Goal: Task Accomplishment & Management: Use online tool/utility

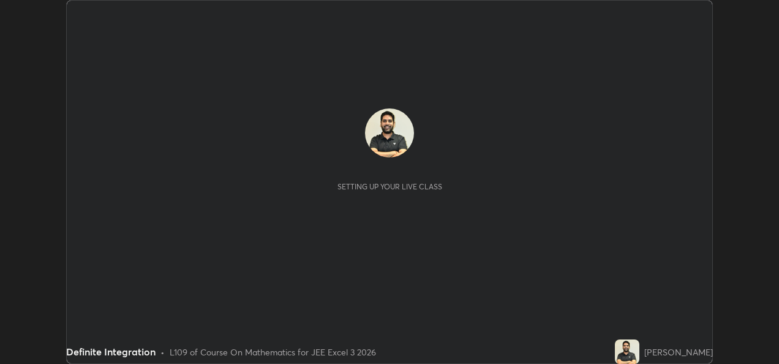
scroll to position [364, 779]
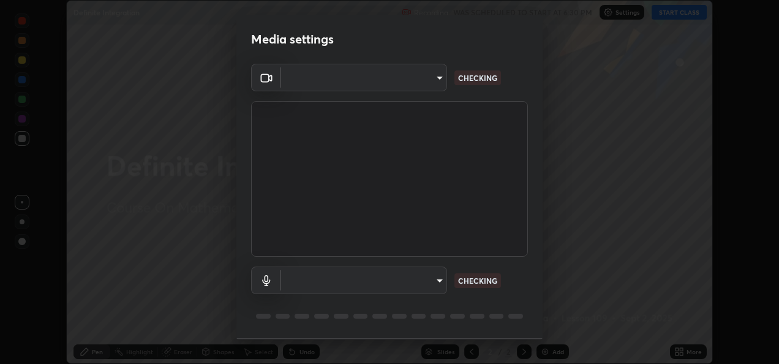
type input "fcbc606336747d805bd595eb40c6b5f29a1e1550cc5f4c8a38e7a1dcf20f99a9"
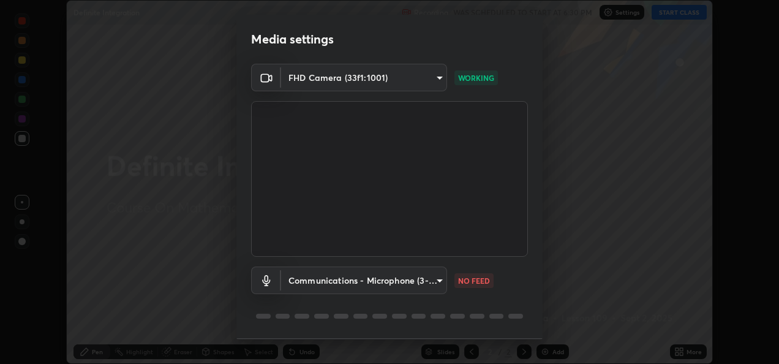
click at [308, 283] on body "Erase all Definite Integration Recording WAS SCHEDULED TO START AT 6:30 PM Sett…" at bounding box center [389, 182] width 779 height 364
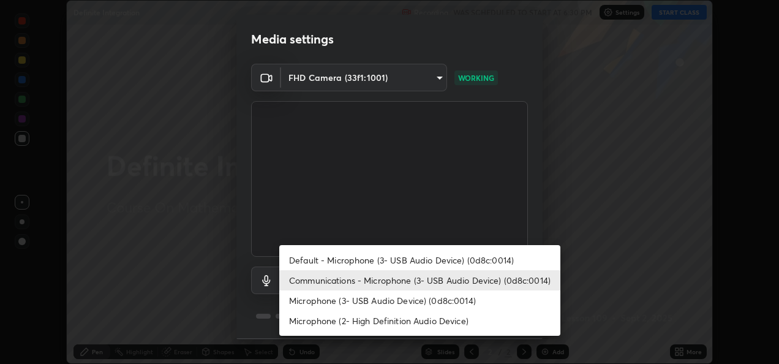
click at [329, 307] on li "Microphone (3- USB Audio Device) (0d8c:0014)" at bounding box center [419, 300] width 281 height 20
type input "bf0c866a6325e55d3bae0d7584da223482699bacb2ccebee08ad094193e983e5"
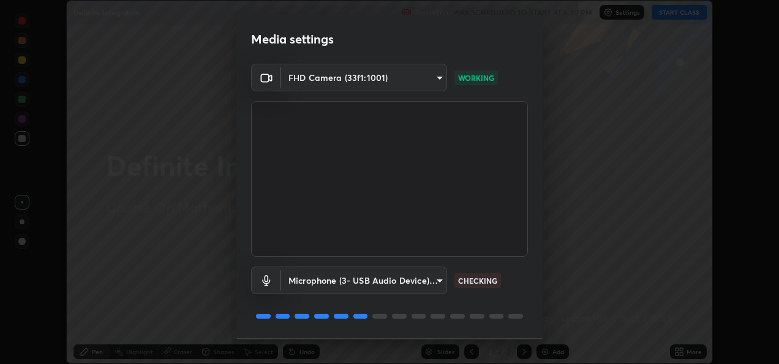
scroll to position [38, 0]
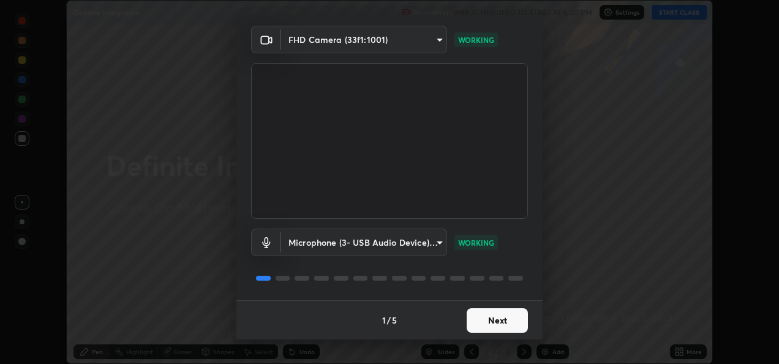
click at [479, 324] on button "Next" at bounding box center [497, 320] width 61 height 25
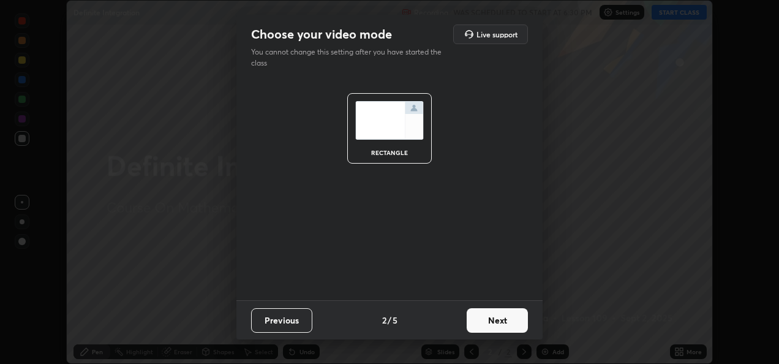
click at [484, 328] on button "Next" at bounding box center [497, 320] width 61 height 25
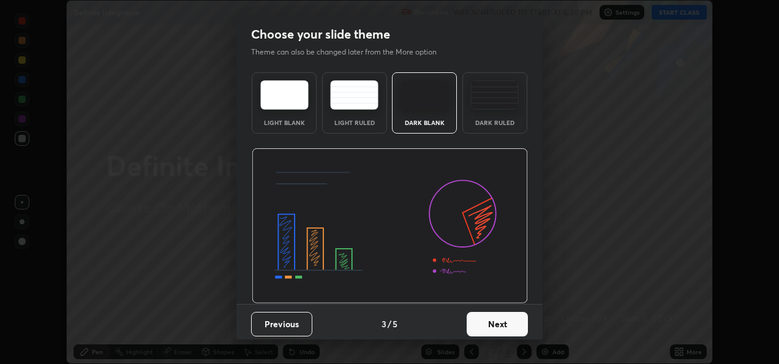
click at [489, 326] on button "Next" at bounding box center [497, 324] width 61 height 25
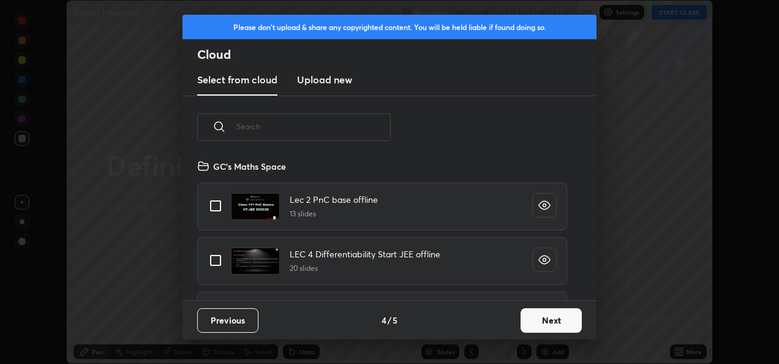
scroll to position [141, 393]
click at [529, 324] on button "Next" at bounding box center [551, 320] width 61 height 25
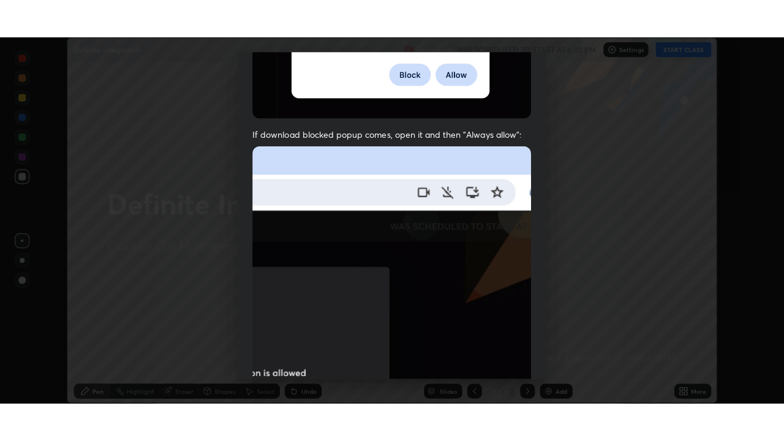
scroll to position [288, 0]
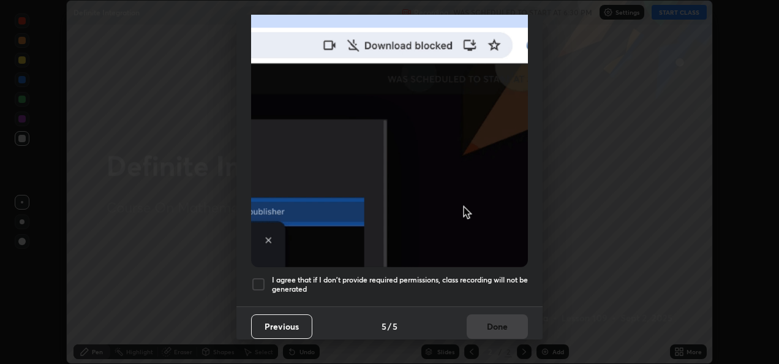
click at [259, 282] on div at bounding box center [258, 284] width 15 height 15
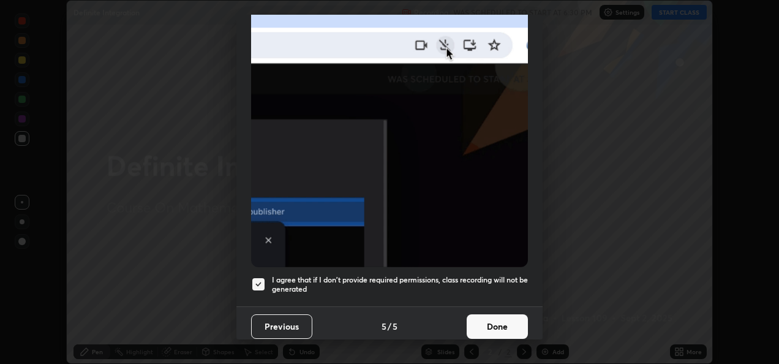
click at [483, 319] on button "Done" at bounding box center [497, 326] width 61 height 25
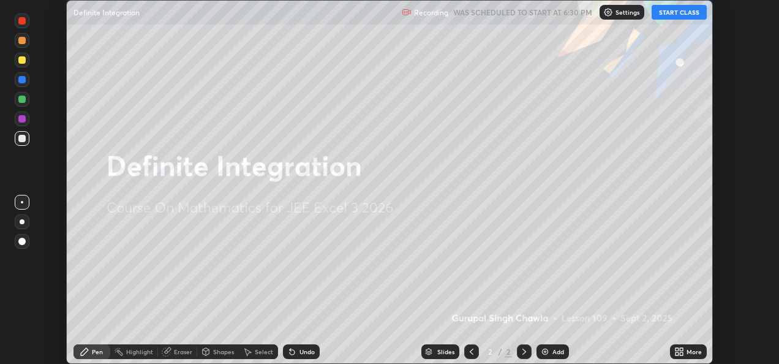
click at [693, 13] on button "START CLASS" at bounding box center [679, 12] width 55 height 15
click at [681, 349] on icon at bounding box center [681, 349] width 3 height 3
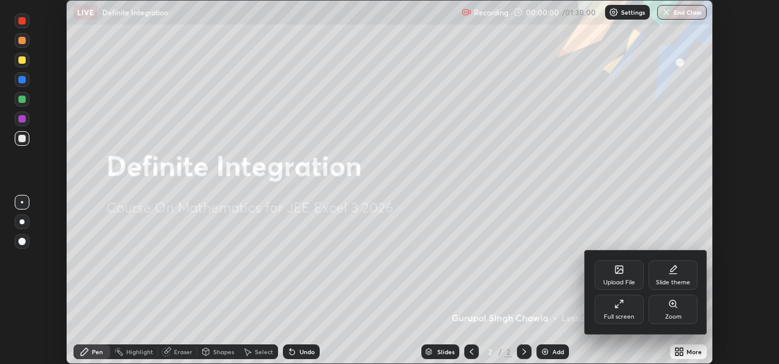
click at [624, 312] on div "Full screen" at bounding box center [619, 309] width 49 height 29
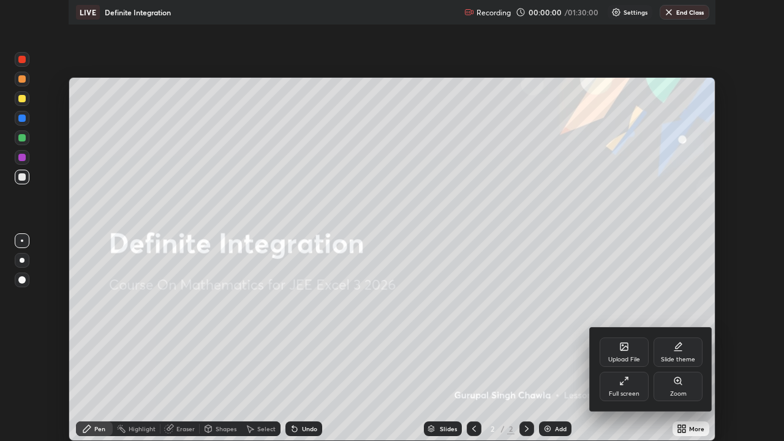
scroll to position [441, 784]
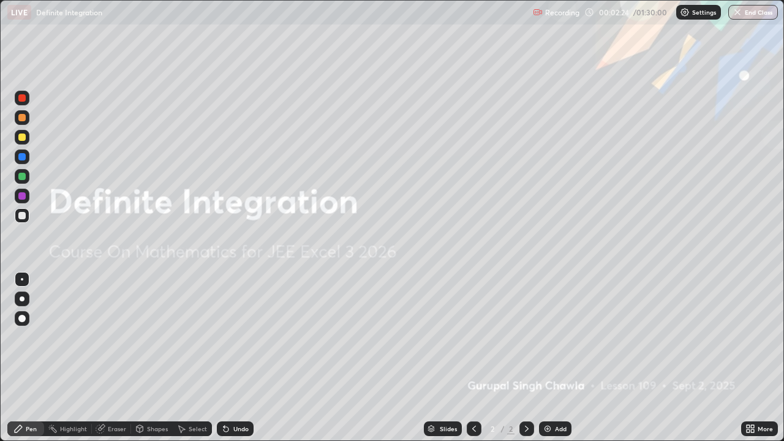
click at [23, 219] on div at bounding box center [21, 215] width 7 height 7
click at [550, 363] on img at bounding box center [548, 429] width 10 height 10
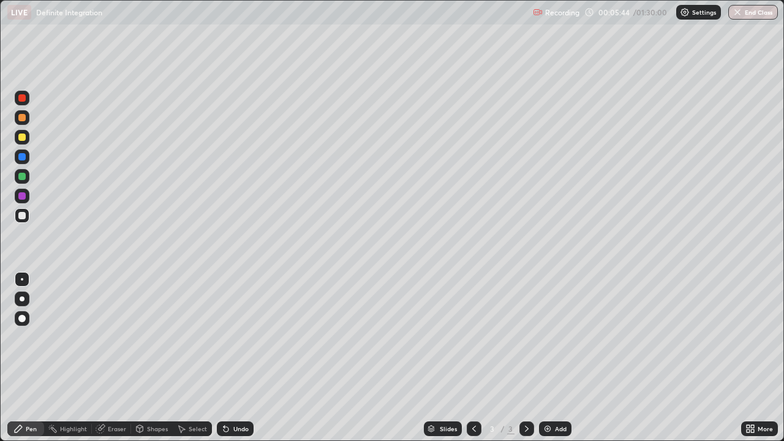
click at [23, 214] on div at bounding box center [21, 215] width 7 height 7
click at [25, 143] on div at bounding box center [22, 137] width 15 height 15
click at [225, 363] on icon at bounding box center [226, 429] width 5 height 5
click at [28, 301] on div at bounding box center [22, 299] width 15 height 15
click at [31, 363] on div "Pen" at bounding box center [31, 429] width 11 height 6
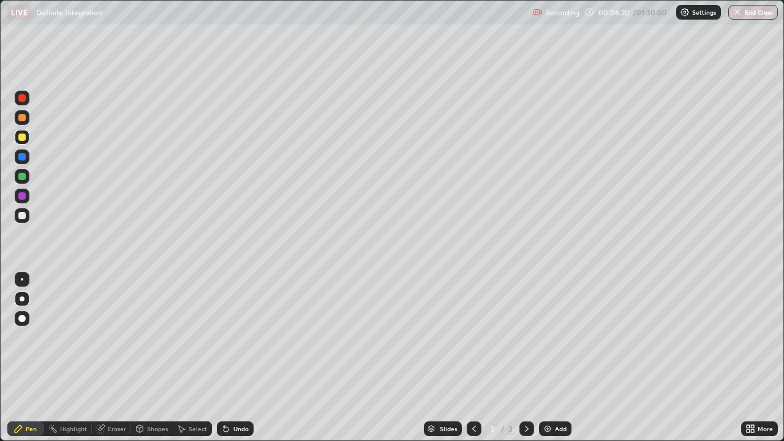
click at [26, 219] on div at bounding box center [22, 215] width 15 height 15
click at [110, 363] on div "Eraser" at bounding box center [117, 429] width 18 height 6
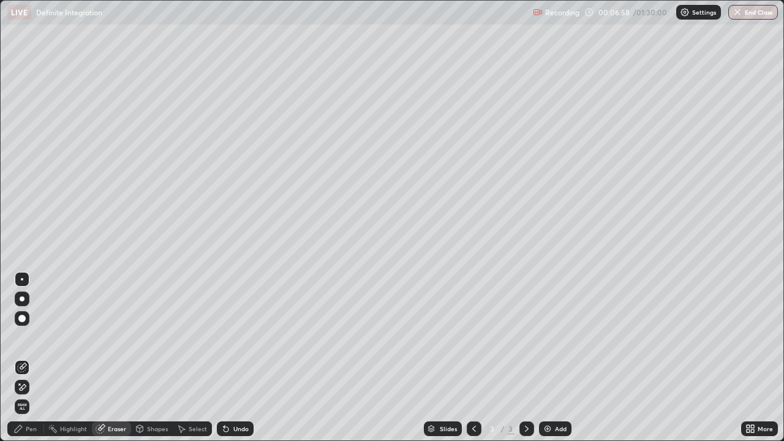
click at [21, 363] on span "Erase all" at bounding box center [21, 406] width 13 height 7
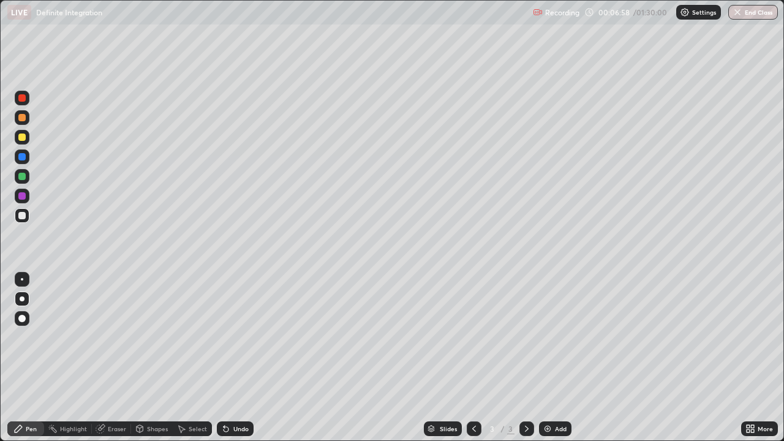
click at [27, 363] on div "Pen" at bounding box center [31, 429] width 11 height 6
click at [22, 137] on div at bounding box center [21, 137] width 7 height 7
click at [233, 363] on div "Undo" at bounding box center [235, 429] width 37 height 15
click at [232, 363] on div "Undo" at bounding box center [235, 429] width 37 height 15
click at [224, 363] on icon at bounding box center [226, 429] width 5 height 5
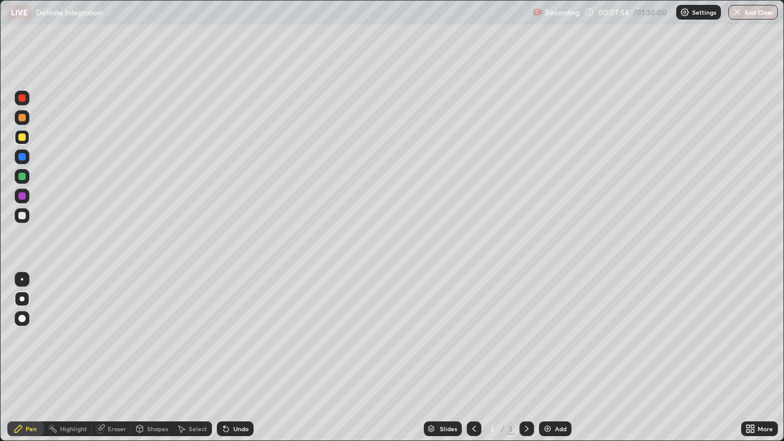
click at [22, 179] on div at bounding box center [21, 176] width 7 height 7
click at [23, 216] on div at bounding box center [21, 215] width 7 height 7
click at [241, 363] on div "Undo" at bounding box center [240, 429] width 15 height 6
click at [239, 363] on div "Undo" at bounding box center [235, 429] width 37 height 15
click at [243, 363] on div "Undo" at bounding box center [235, 429] width 37 height 15
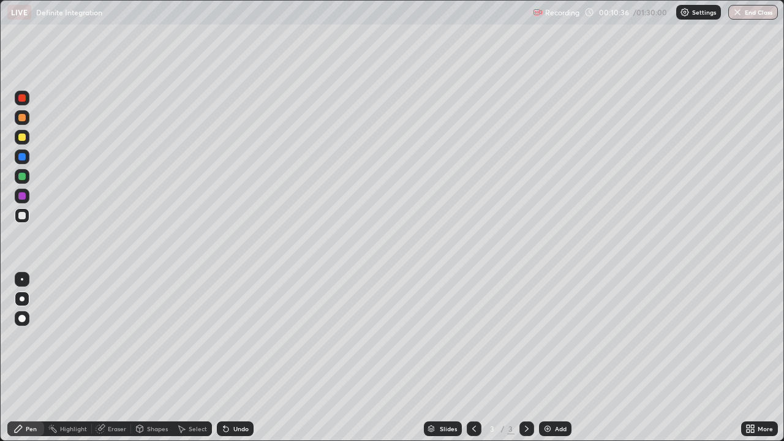
click at [146, 363] on div "Shapes" at bounding box center [152, 429] width 42 height 15
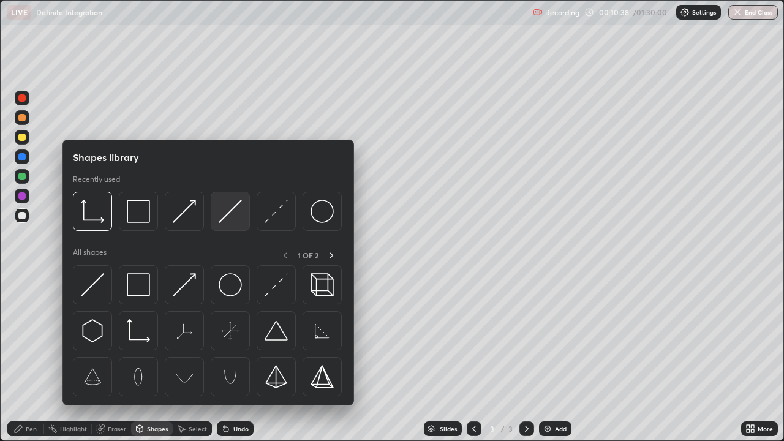
click at [224, 211] on img at bounding box center [230, 211] width 23 height 23
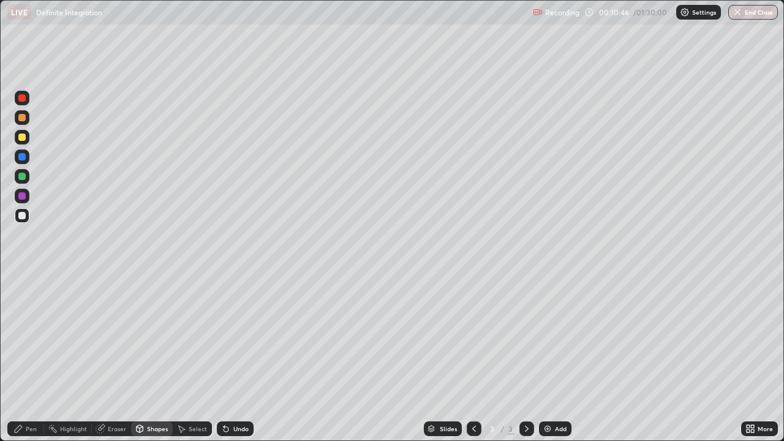
click at [31, 363] on div "Pen" at bounding box center [31, 429] width 11 height 6
click at [233, 363] on div "Undo" at bounding box center [240, 429] width 15 height 6
click at [237, 363] on div "Undo" at bounding box center [240, 429] width 15 height 6
click at [235, 363] on div "Undo" at bounding box center [240, 429] width 15 height 6
click at [240, 363] on div "Undo" at bounding box center [240, 429] width 15 height 6
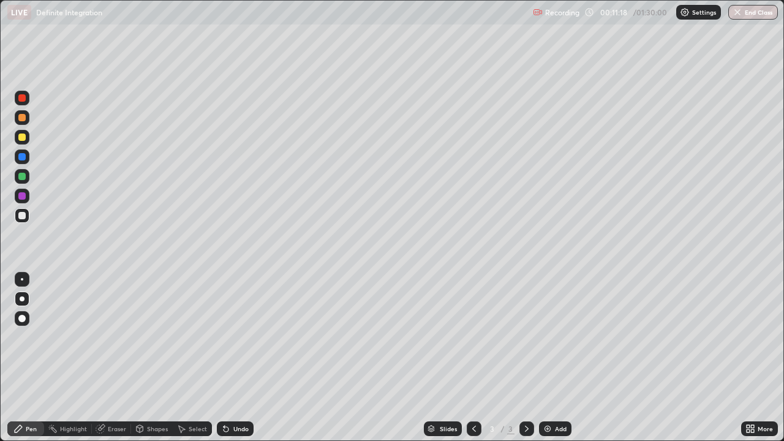
click at [239, 363] on div "Undo" at bounding box center [235, 429] width 37 height 15
click at [235, 363] on div "Undo" at bounding box center [235, 429] width 37 height 15
click at [22, 220] on div at bounding box center [22, 215] width 15 height 15
click at [234, 363] on div "Undo" at bounding box center [240, 429] width 15 height 6
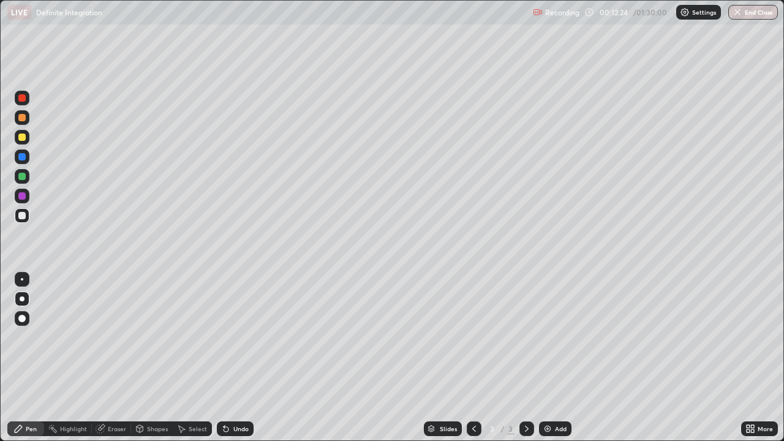
click at [555, 363] on div "Add" at bounding box center [561, 429] width 12 height 6
click at [23, 157] on div at bounding box center [21, 156] width 7 height 7
click at [27, 99] on div at bounding box center [22, 98] width 15 height 15
click at [25, 181] on div at bounding box center [22, 176] width 15 height 15
click at [23, 178] on div at bounding box center [21, 176] width 7 height 7
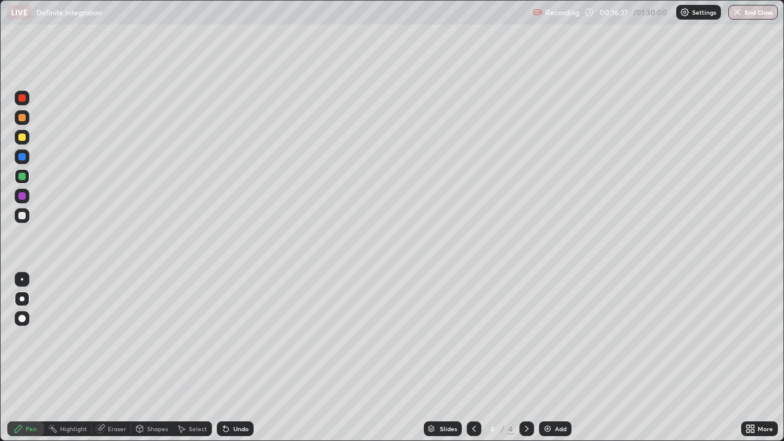
click at [21, 218] on div at bounding box center [21, 215] width 7 height 7
click at [25, 178] on div at bounding box center [21, 176] width 7 height 7
click at [555, 363] on div "Add" at bounding box center [561, 429] width 12 height 6
click at [22, 137] on div at bounding box center [21, 137] width 7 height 7
click at [22, 216] on div at bounding box center [21, 215] width 7 height 7
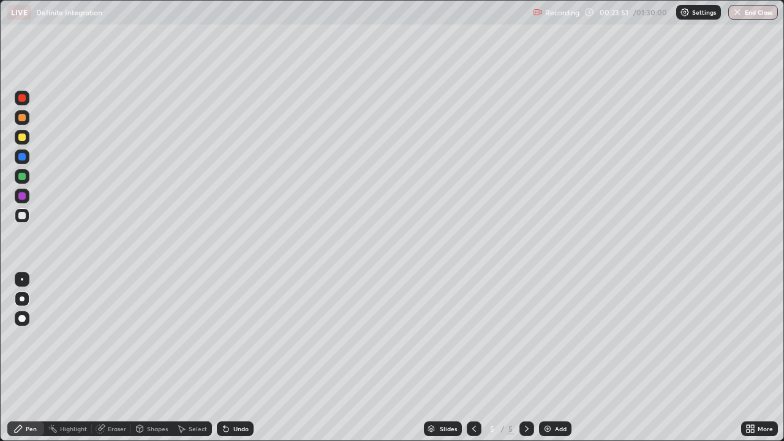
click at [19, 213] on div at bounding box center [21, 215] width 7 height 7
click at [20, 178] on div at bounding box center [21, 176] width 7 height 7
click at [21, 221] on div at bounding box center [22, 215] width 15 height 15
click at [553, 363] on div "Add" at bounding box center [555, 429] width 32 height 15
click at [25, 138] on div at bounding box center [21, 137] width 7 height 7
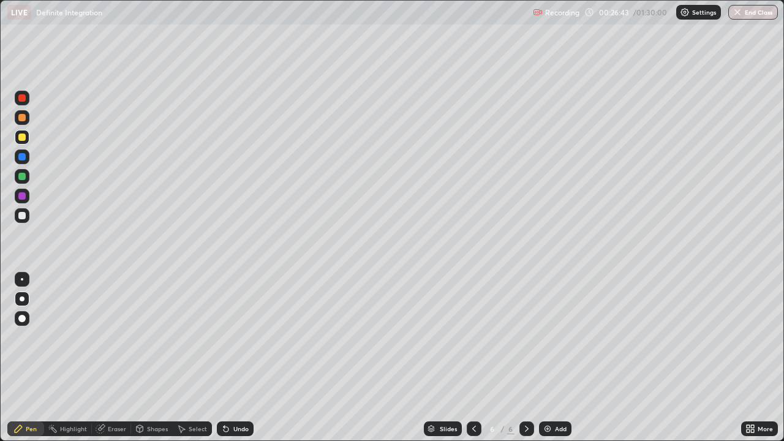
click at [237, 363] on div "Undo" at bounding box center [235, 429] width 37 height 15
click at [20, 159] on div at bounding box center [21, 156] width 7 height 7
click at [20, 218] on div at bounding box center [21, 215] width 7 height 7
click at [233, 363] on div "Undo" at bounding box center [240, 429] width 15 height 6
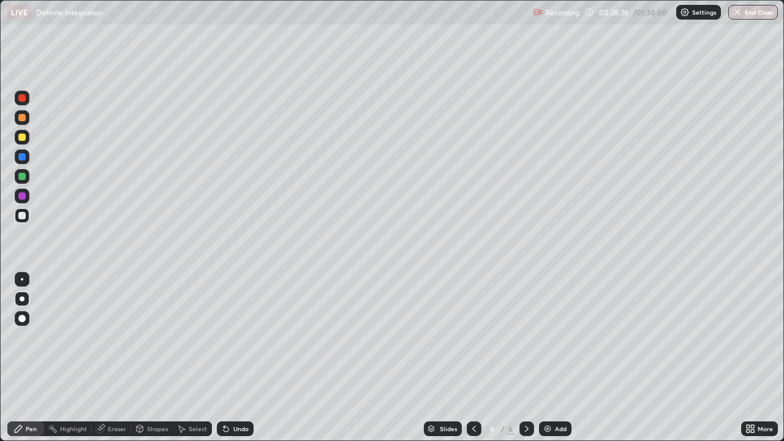
click at [233, 363] on div "Undo" at bounding box center [240, 429] width 15 height 6
click at [234, 363] on div "Undo" at bounding box center [235, 429] width 37 height 15
click at [238, 363] on div "Undo" at bounding box center [235, 429] width 37 height 15
click at [240, 363] on div "Undo" at bounding box center [235, 429] width 37 height 15
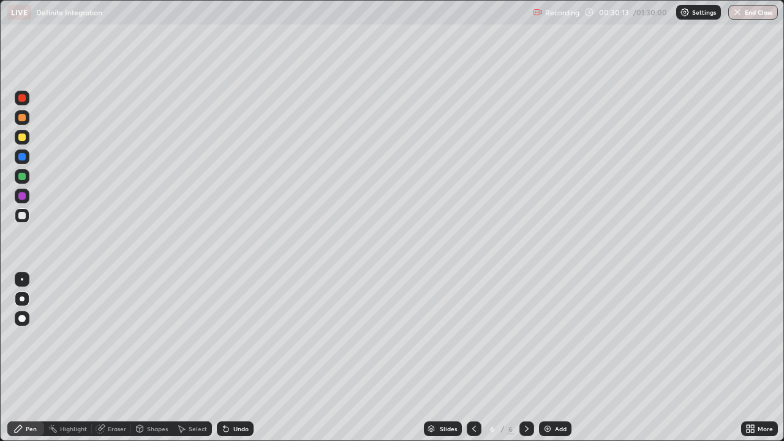
click at [240, 363] on div "Undo" at bounding box center [235, 429] width 37 height 15
click at [240, 363] on div "Undo" at bounding box center [240, 429] width 15 height 6
click at [241, 363] on div "Undo" at bounding box center [235, 429] width 37 height 15
click at [241, 363] on div "Undo" at bounding box center [240, 429] width 15 height 6
click at [238, 363] on div "Undo" at bounding box center [240, 429] width 15 height 6
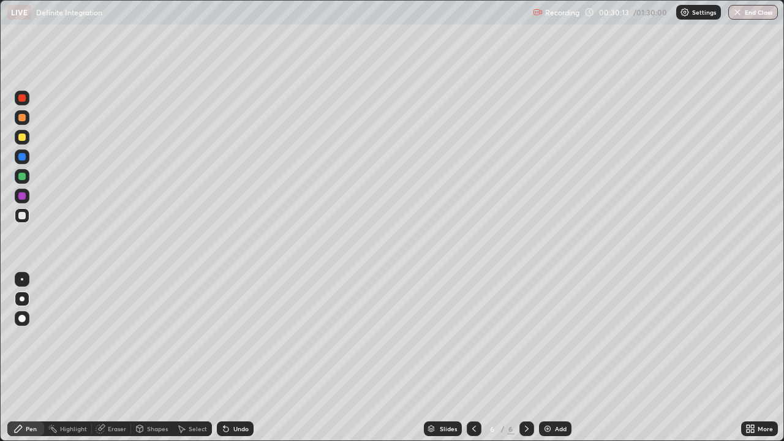
click at [238, 363] on div "Undo" at bounding box center [240, 429] width 15 height 6
click at [235, 363] on div "Undo" at bounding box center [240, 429] width 15 height 6
click at [234, 363] on div "Undo" at bounding box center [240, 429] width 15 height 6
click at [235, 363] on div "Undo" at bounding box center [240, 429] width 15 height 6
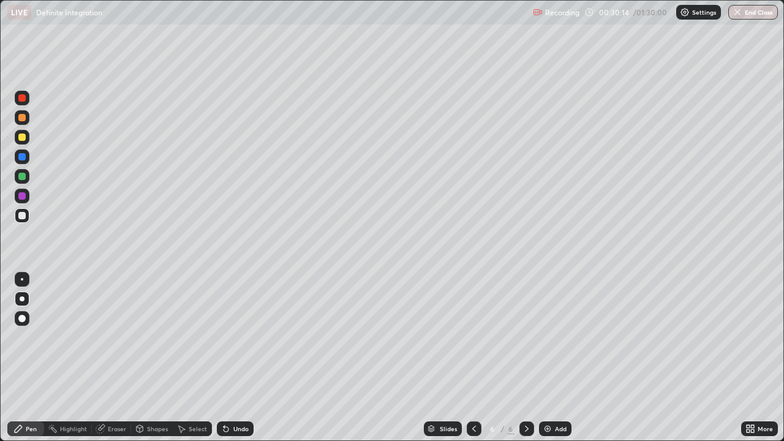
click at [234, 363] on div "Undo" at bounding box center [240, 429] width 15 height 6
click at [235, 363] on div "Undo" at bounding box center [240, 429] width 15 height 6
click at [236, 363] on div "Undo" at bounding box center [240, 429] width 15 height 6
click at [235, 363] on div "Undo" at bounding box center [235, 429] width 37 height 15
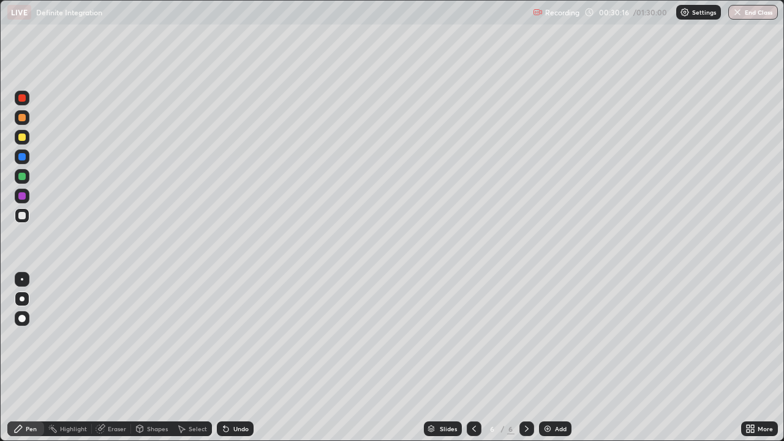
click at [230, 363] on div "Undo" at bounding box center [235, 429] width 37 height 15
click at [237, 363] on div "Undo" at bounding box center [240, 429] width 15 height 6
click at [238, 363] on div "Undo" at bounding box center [240, 429] width 15 height 6
click at [238, 363] on div "Undo" at bounding box center [235, 429] width 37 height 15
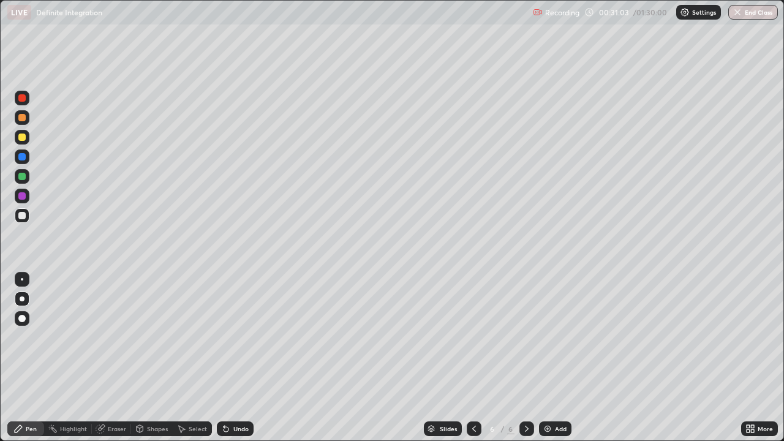
click at [239, 363] on div "Undo" at bounding box center [235, 429] width 37 height 15
click at [240, 363] on div "Undo" at bounding box center [235, 429] width 37 height 15
click at [241, 363] on div "Undo" at bounding box center [235, 429] width 37 height 15
click at [241, 363] on div "Undo" at bounding box center [240, 429] width 15 height 6
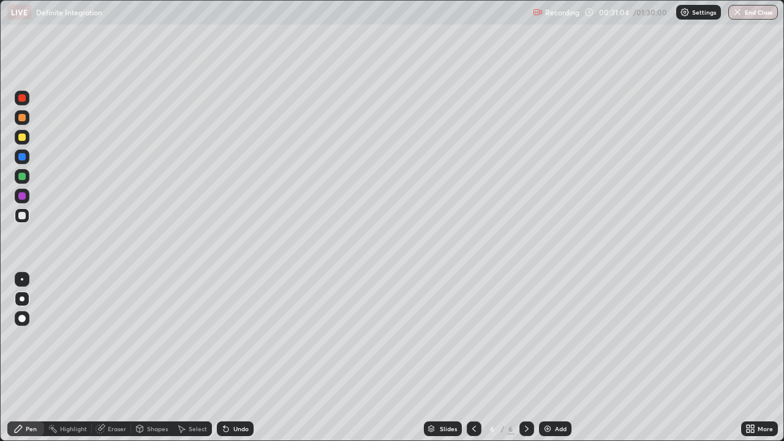
click at [241, 363] on div "Undo" at bounding box center [240, 429] width 15 height 6
click at [243, 363] on div "Undo" at bounding box center [235, 429] width 37 height 15
click at [244, 363] on div "Undo" at bounding box center [235, 429] width 37 height 15
click at [244, 363] on div "Undo" at bounding box center [240, 429] width 15 height 6
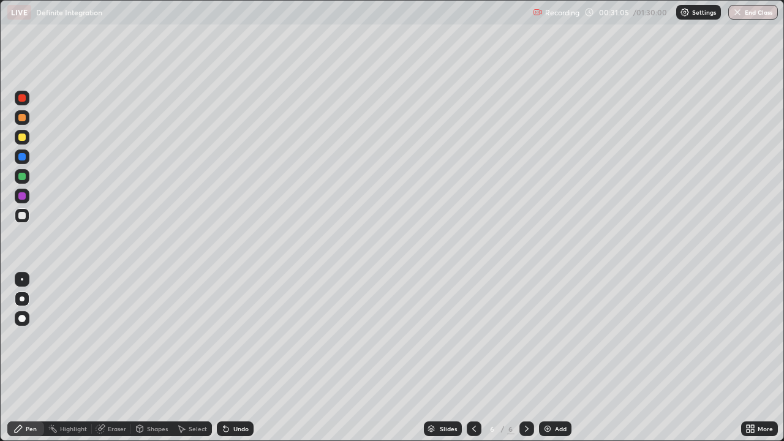
click at [245, 363] on div "Undo" at bounding box center [235, 429] width 37 height 15
click at [246, 363] on div "Undo" at bounding box center [235, 429] width 37 height 15
click at [248, 363] on div "Undo" at bounding box center [235, 429] width 37 height 15
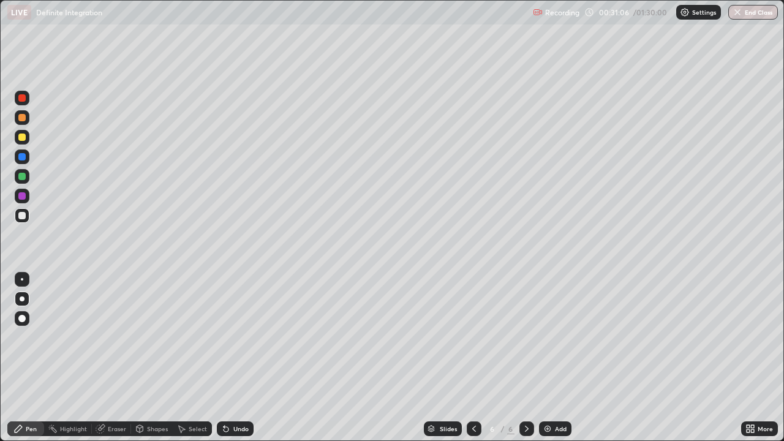
click at [251, 363] on div "Undo" at bounding box center [235, 429] width 37 height 15
click at [27, 216] on div at bounding box center [22, 215] width 15 height 15
click at [112, 363] on div "Eraser" at bounding box center [117, 429] width 18 height 6
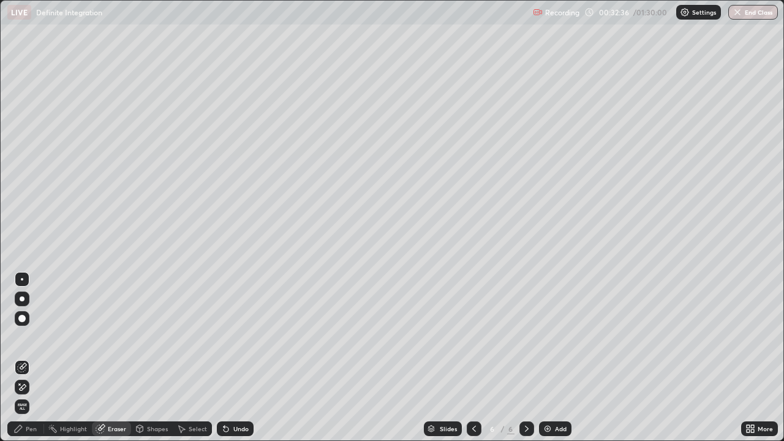
click at [31, 363] on div "Pen" at bounding box center [31, 429] width 11 height 6
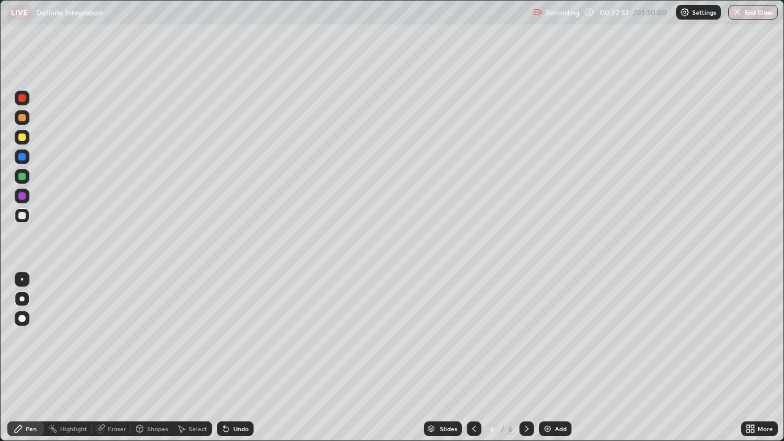
click at [28, 221] on div at bounding box center [22, 215] width 15 height 15
click at [547, 363] on div "Add" at bounding box center [555, 429] width 32 height 15
click at [22, 139] on div at bounding box center [21, 137] width 7 height 7
click at [233, 363] on div "Undo" at bounding box center [240, 429] width 15 height 6
click at [23, 179] on div at bounding box center [21, 176] width 7 height 7
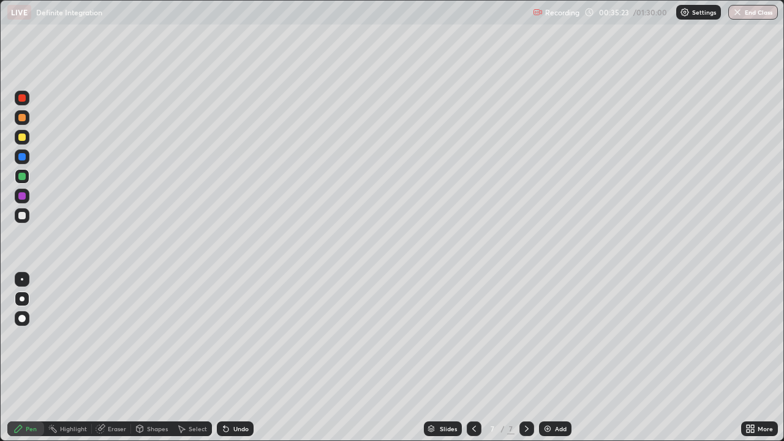
click at [26, 142] on div at bounding box center [22, 137] width 15 height 15
click at [20, 112] on div at bounding box center [22, 117] width 15 height 15
click at [22, 99] on div at bounding box center [21, 97] width 7 height 7
click at [25, 98] on div at bounding box center [21, 97] width 7 height 7
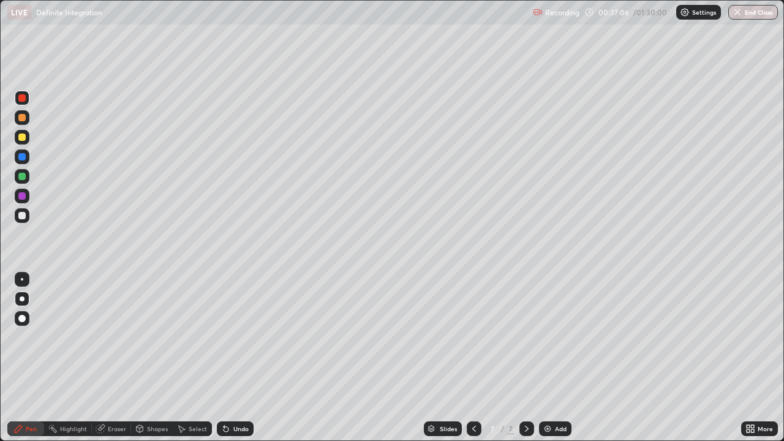
click at [113, 363] on div "Eraser" at bounding box center [117, 429] width 18 height 6
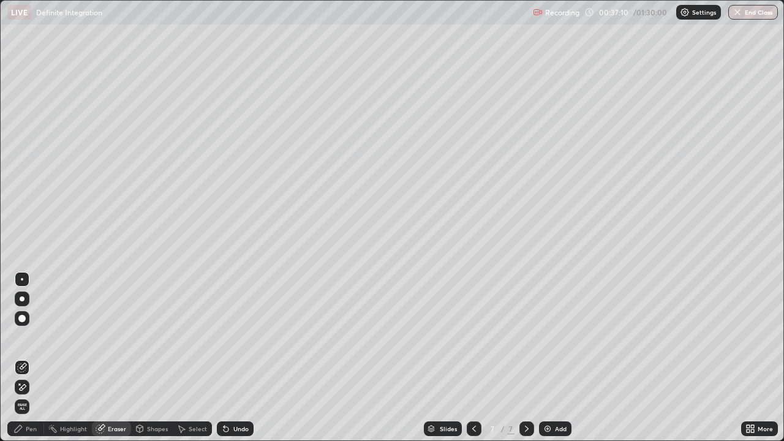
click at [26, 363] on div "Pen" at bounding box center [31, 429] width 11 height 6
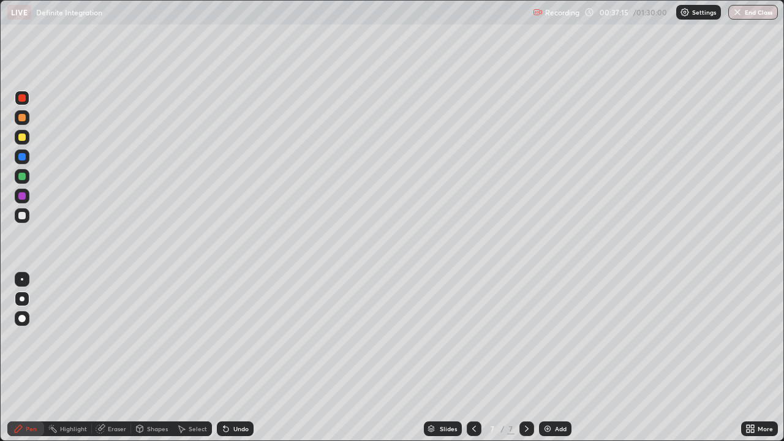
click at [23, 175] on div at bounding box center [21, 176] width 7 height 7
click at [244, 363] on div "Undo" at bounding box center [235, 429] width 37 height 15
click at [239, 363] on div "Undo" at bounding box center [240, 429] width 15 height 6
click at [192, 363] on div "Select" at bounding box center [198, 429] width 18 height 6
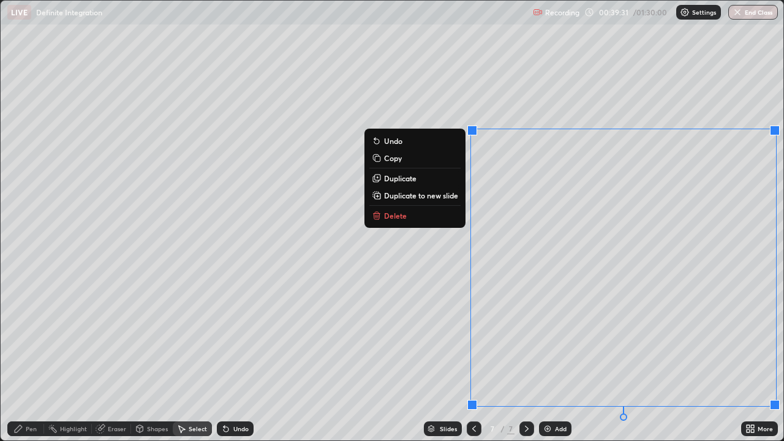
click at [404, 192] on p "Duplicate to new slide" at bounding box center [421, 196] width 74 height 10
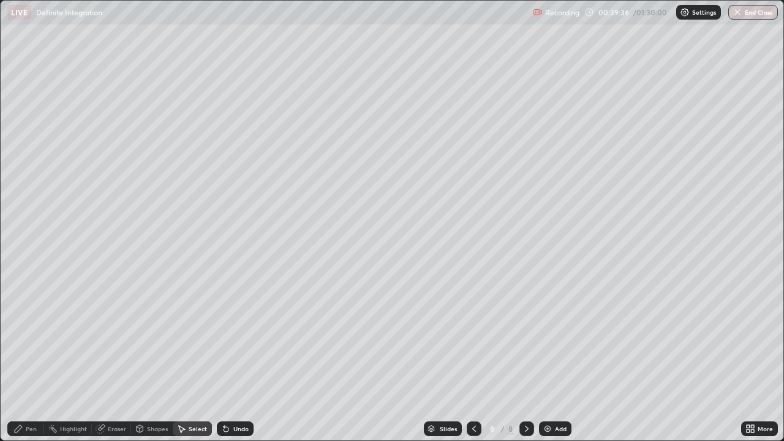
click at [117, 363] on div "Eraser" at bounding box center [111, 429] width 39 height 15
click at [21, 363] on icon at bounding box center [23, 387] width 7 height 6
click at [26, 363] on div "Pen" at bounding box center [31, 429] width 11 height 6
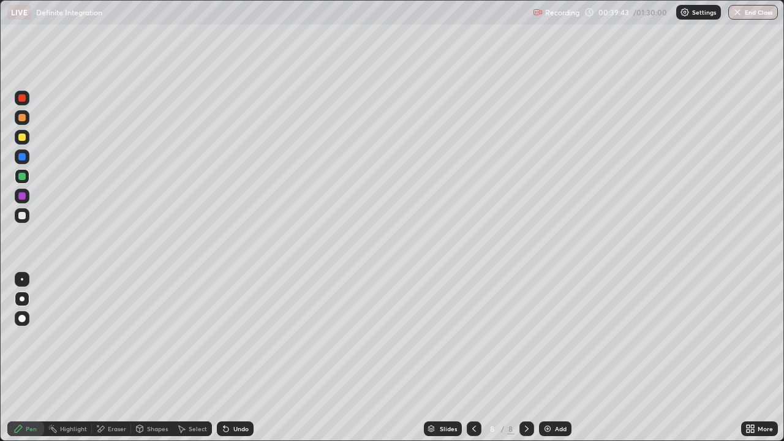
click at [192, 363] on div "Select" at bounding box center [198, 429] width 18 height 6
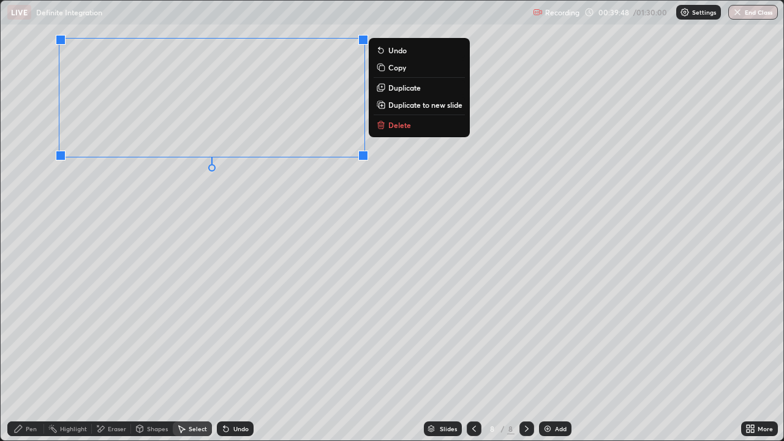
click at [30, 363] on div "Pen" at bounding box center [25, 429] width 37 height 15
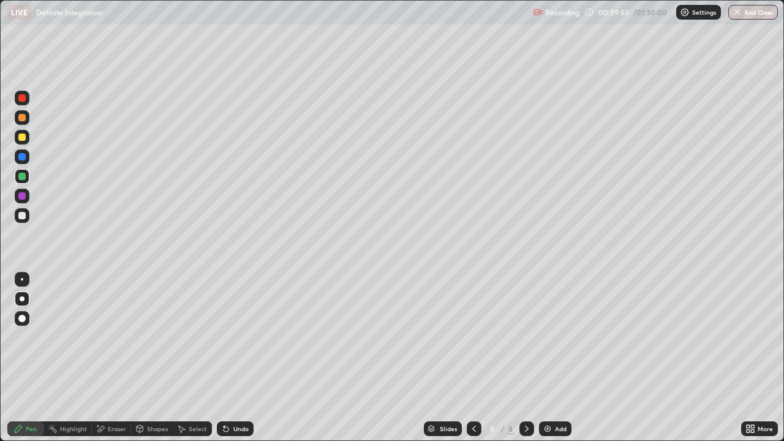
click at [21, 221] on div at bounding box center [22, 215] width 15 height 15
click at [21, 177] on div at bounding box center [21, 176] width 7 height 7
click at [471, 363] on icon at bounding box center [474, 429] width 10 height 10
click at [473, 363] on icon at bounding box center [474, 429] width 10 height 10
click at [523, 363] on div at bounding box center [527, 429] width 15 height 15
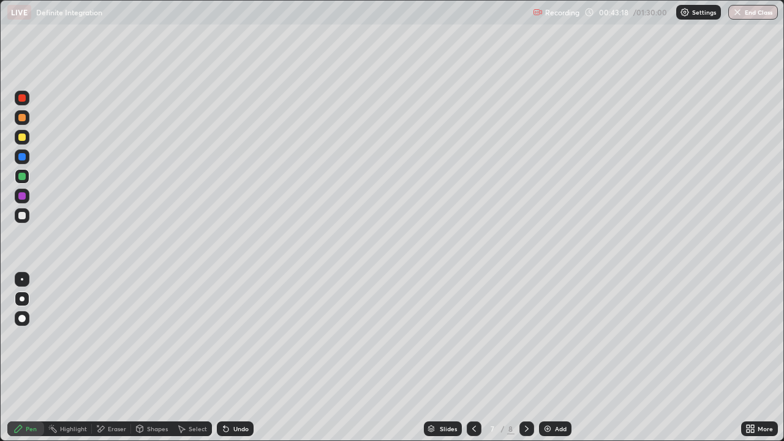
click at [524, 363] on icon at bounding box center [527, 429] width 10 height 10
click at [17, 214] on div at bounding box center [22, 215] width 15 height 15
click at [21, 177] on div at bounding box center [21, 176] width 7 height 7
click at [549, 363] on img at bounding box center [548, 429] width 10 height 10
click at [22, 138] on div at bounding box center [21, 137] width 7 height 7
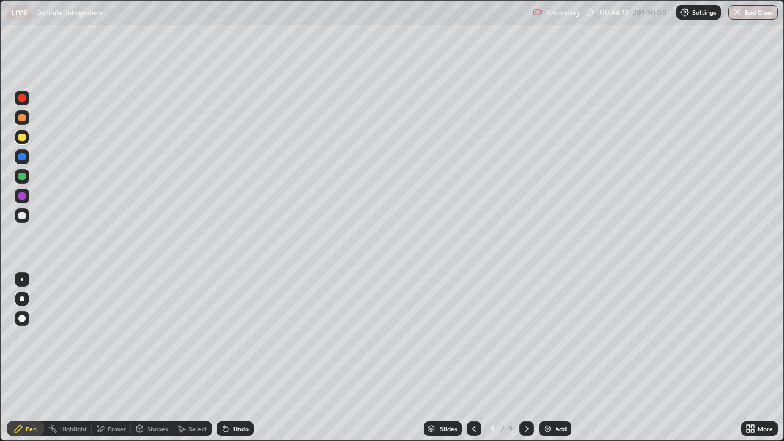
click at [224, 363] on icon at bounding box center [226, 429] width 5 height 5
click at [234, 363] on div "Undo" at bounding box center [240, 429] width 15 height 6
click at [25, 173] on div at bounding box center [21, 176] width 7 height 7
click at [21, 214] on div at bounding box center [21, 215] width 7 height 7
click at [21, 157] on div at bounding box center [21, 156] width 7 height 7
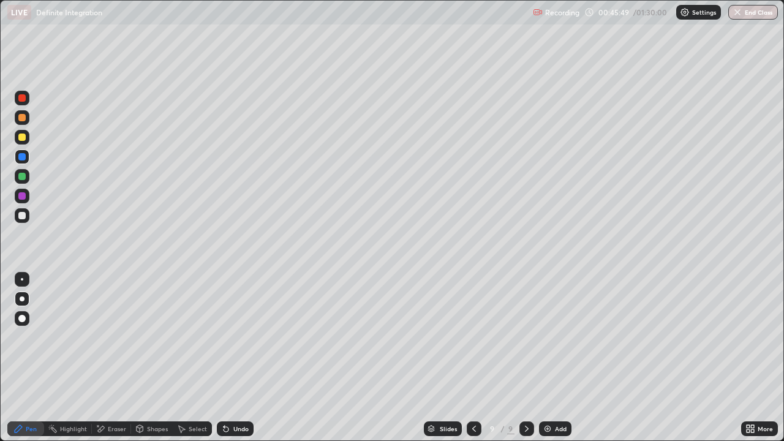
click at [224, 363] on icon at bounding box center [226, 429] width 5 height 5
click at [20, 178] on div at bounding box center [21, 176] width 7 height 7
click at [25, 216] on div at bounding box center [21, 215] width 7 height 7
click at [21, 218] on div at bounding box center [21, 215] width 7 height 7
click at [112, 363] on div "Eraser" at bounding box center [117, 429] width 18 height 6
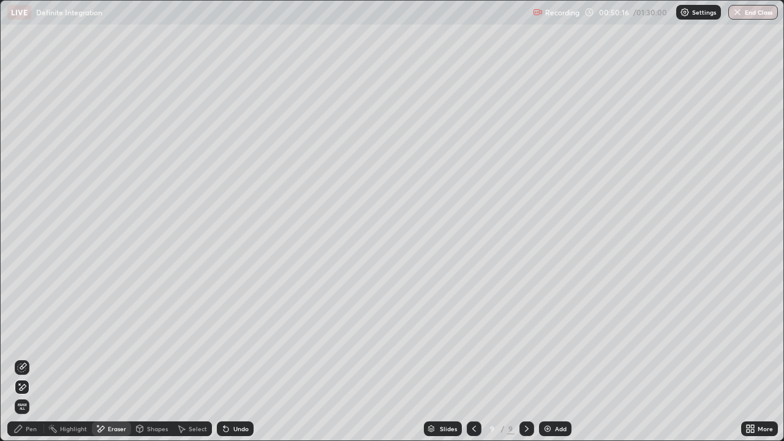
click at [36, 363] on div "Pen" at bounding box center [31, 429] width 11 height 6
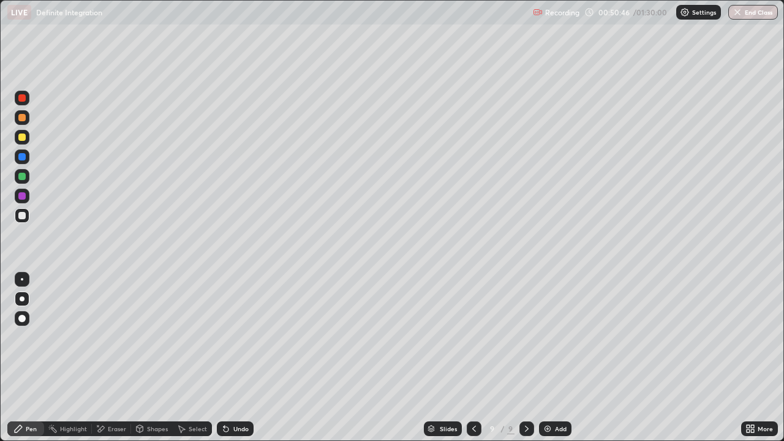
click at [110, 363] on div "Eraser" at bounding box center [117, 429] width 18 height 6
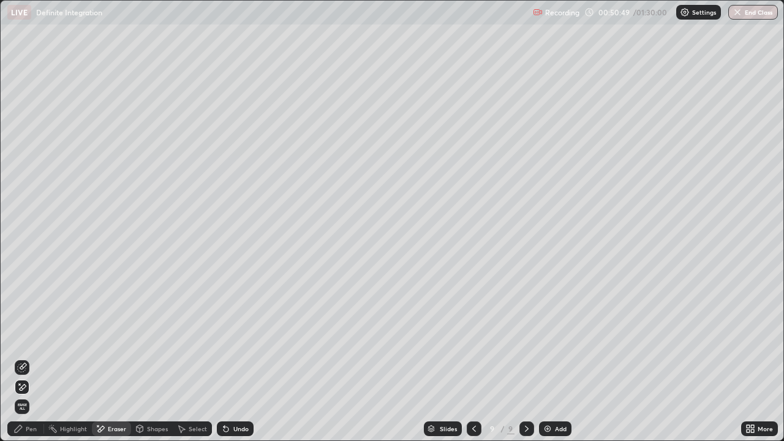
click at [31, 363] on div "Pen" at bounding box center [31, 429] width 11 height 6
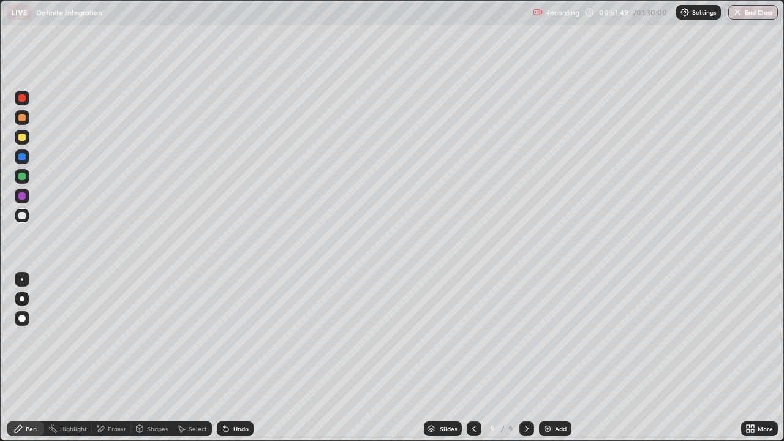
click at [25, 199] on div at bounding box center [21, 195] width 7 height 7
click at [22, 217] on div at bounding box center [21, 215] width 7 height 7
click at [20, 217] on div at bounding box center [21, 215] width 7 height 7
click at [553, 363] on div "Add" at bounding box center [555, 429] width 32 height 15
click at [25, 158] on div at bounding box center [21, 156] width 7 height 7
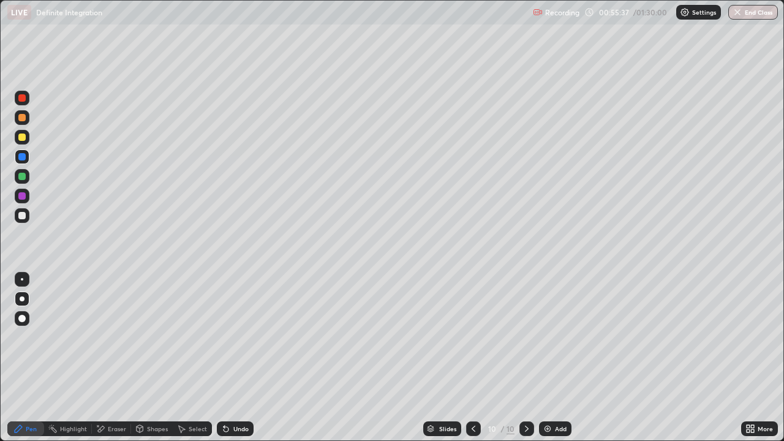
click at [22, 177] on div at bounding box center [21, 176] width 7 height 7
click at [227, 363] on icon at bounding box center [226, 429] width 5 height 5
click at [25, 216] on div at bounding box center [21, 215] width 7 height 7
click at [473, 363] on icon at bounding box center [474, 429] width 10 height 10
click at [474, 363] on icon at bounding box center [474, 429] width 10 height 10
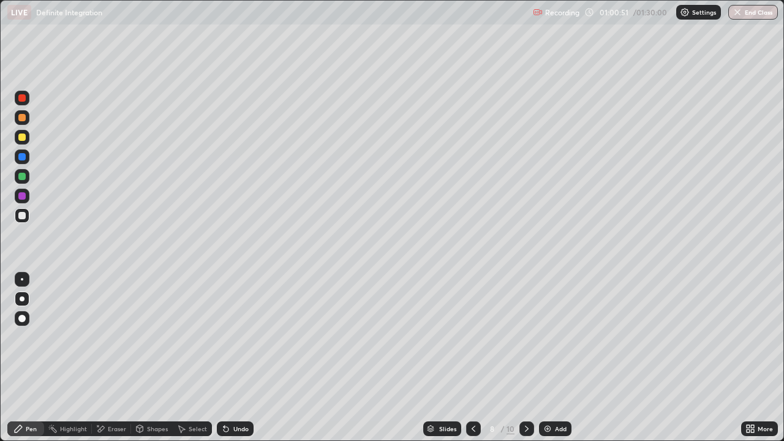
click at [526, 363] on icon at bounding box center [527, 429] width 10 height 10
click at [526, 363] on icon at bounding box center [527, 429] width 4 height 6
click at [526, 363] on icon at bounding box center [527, 429] width 10 height 10
click at [558, 363] on div "Add" at bounding box center [561, 429] width 12 height 6
click at [24, 214] on div at bounding box center [21, 215] width 7 height 7
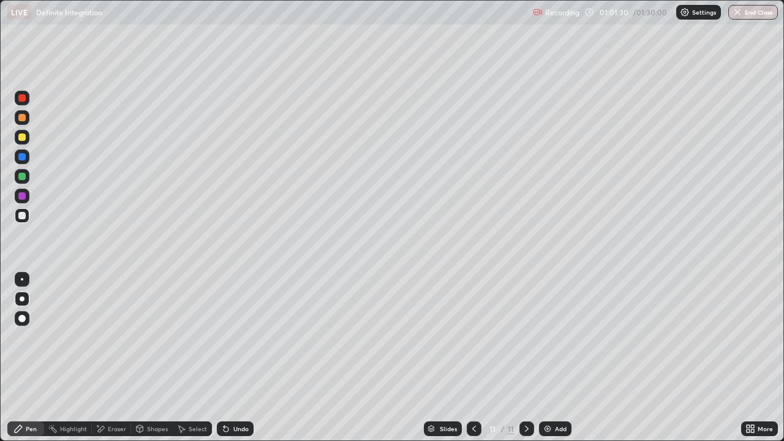
click at [240, 363] on div "Undo" at bounding box center [240, 429] width 15 height 6
click at [24, 140] on div at bounding box center [21, 137] width 7 height 7
click at [22, 219] on div at bounding box center [21, 215] width 7 height 7
click at [22, 197] on div at bounding box center [21, 195] width 7 height 7
click at [23, 218] on div at bounding box center [21, 215] width 7 height 7
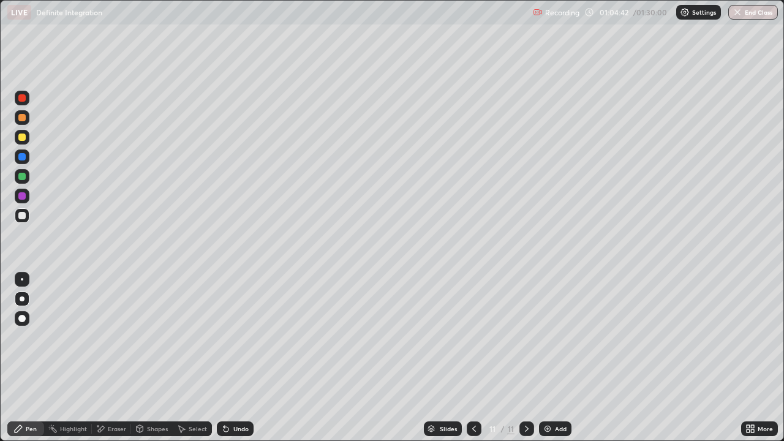
click at [26, 197] on div at bounding box center [22, 196] width 15 height 15
click at [21, 216] on div at bounding box center [21, 215] width 7 height 7
click at [25, 221] on div at bounding box center [22, 215] width 15 height 15
click at [22, 137] on div at bounding box center [21, 137] width 7 height 7
click at [23, 215] on div at bounding box center [21, 215] width 7 height 7
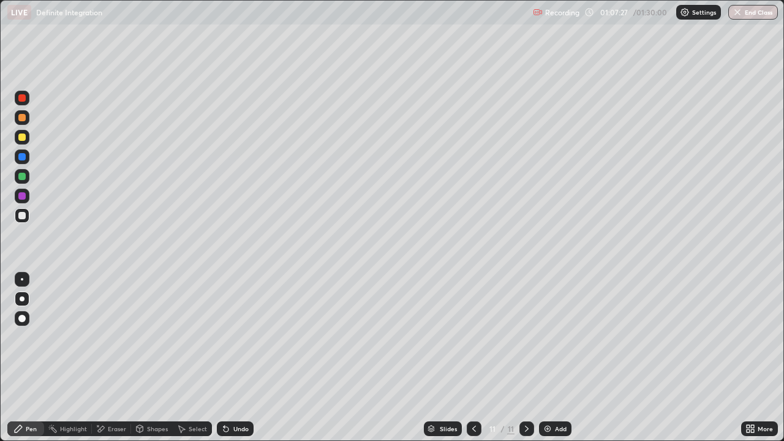
click at [238, 363] on div "Undo" at bounding box center [240, 429] width 15 height 6
click at [230, 363] on div "Undo" at bounding box center [235, 429] width 37 height 15
click at [238, 363] on div "Undo" at bounding box center [240, 429] width 15 height 6
click at [16, 221] on div at bounding box center [22, 215] width 15 height 15
click at [544, 363] on img at bounding box center [548, 429] width 10 height 10
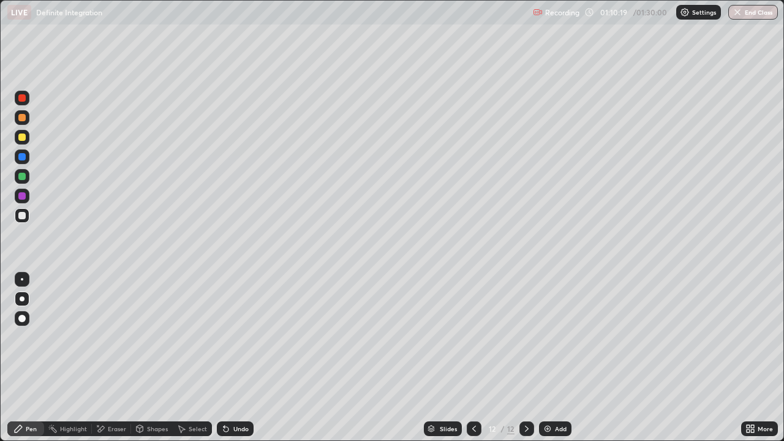
click at [18, 139] on div at bounding box center [21, 137] width 7 height 7
click at [231, 363] on div "Undo" at bounding box center [235, 429] width 37 height 15
click at [21, 175] on div at bounding box center [21, 176] width 7 height 7
click at [22, 157] on div at bounding box center [21, 156] width 7 height 7
click at [20, 177] on div at bounding box center [21, 176] width 7 height 7
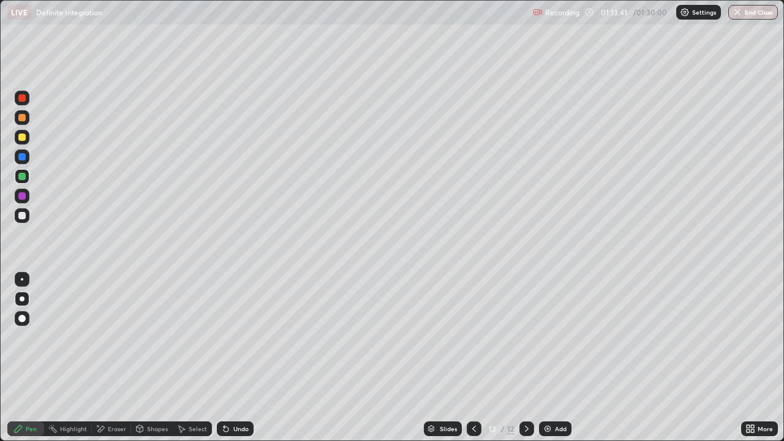
click at [21, 221] on div at bounding box center [22, 215] width 15 height 15
click at [20, 195] on div at bounding box center [21, 195] width 7 height 7
click at [23, 197] on div at bounding box center [21, 195] width 7 height 7
click at [21, 179] on div at bounding box center [21, 176] width 7 height 7
click at [20, 173] on div at bounding box center [21, 176] width 7 height 7
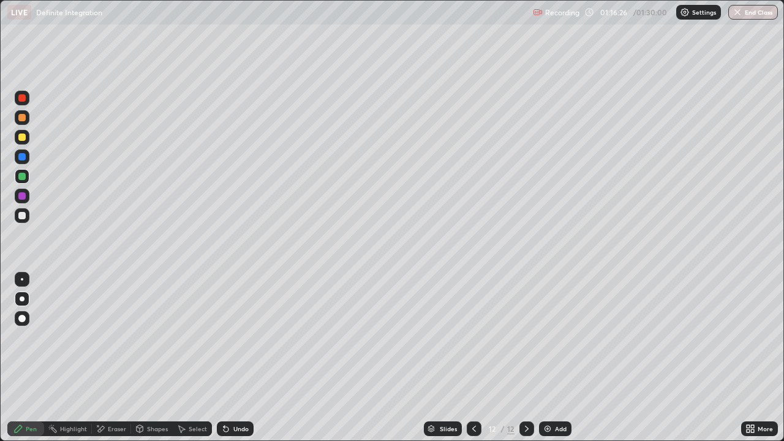
click at [22, 216] on div at bounding box center [21, 215] width 7 height 7
click at [553, 363] on div "Add" at bounding box center [555, 429] width 32 height 15
click at [23, 120] on div at bounding box center [21, 117] width 7 height 7
click at [23, 115] on div at bounding box center [21, 117] width 7 height 7
click at [27, 99] on div at bounding box center [22, 98] width 15 height 15
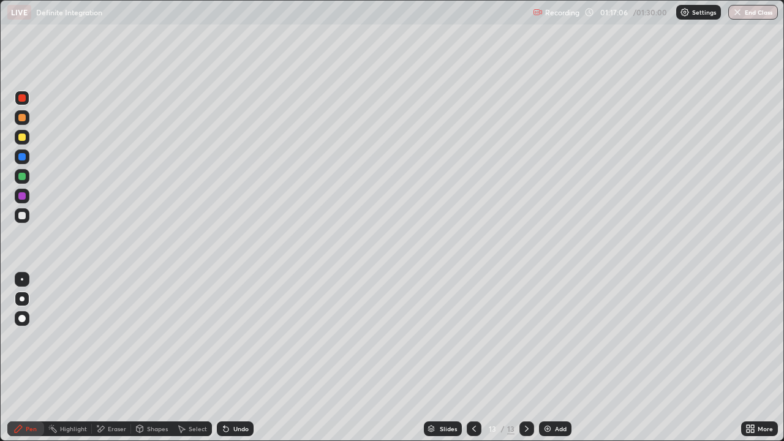
click at [20, 162] on div at bounding box center [22, 157] width 15 height 15
click at [23, 173] on div at bounding box center [21, 176] width 7 height 7
click at [230, 363] on div "Undo" at bounding box center [235, 429] width 37 height 15
click at [22, 157] on div at bounding box center [21, 156] width 7 height 7
click at [556, 363] on div "Add" at bounding box center [555, 429] width 32 height 15
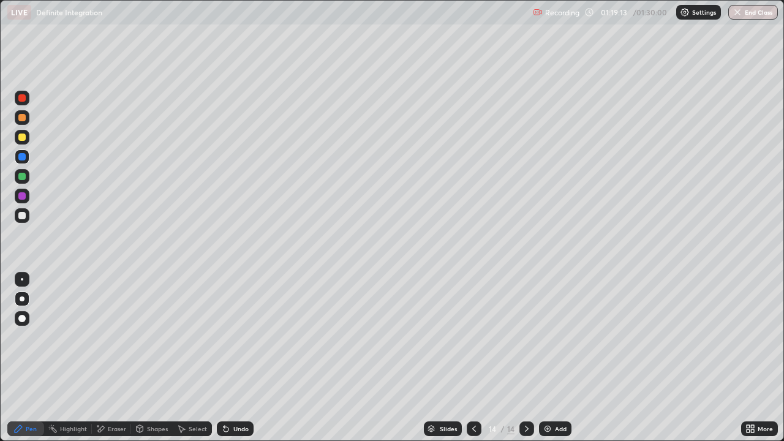
click at [23, 139] on div at bounding box center [21, 137] width 7 height 7
click at [22, 138] on div at bounding box center [21, 137] width 7 height 7
click at [22, 156] on div at bounding box center [21, 156] width 7 height 7
click at [248, 363] on div "Undo" at bounding box center [235, 429] width 37 height 15
click at [22, 178] on div at bounding box center [21, 176] width 7 height 7
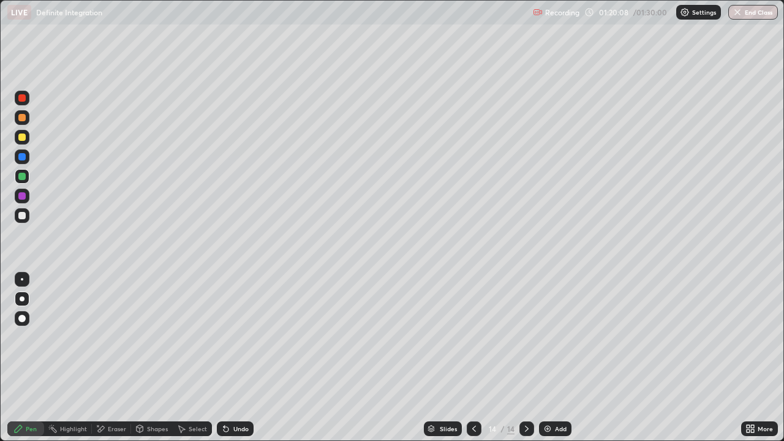
click at [21, 160] on div at bounding box center [21, 156] width 7 height 7
click at [234, 363] on div "Undo" at bounding box center [240, 429] width 15 height 6
click at [238, 363] on div "Undo" at bounding box center [240, 429] width 15 height 6
click at [235, 363] on div "Undo" at bounding box center [240, 429] width 15 height 6
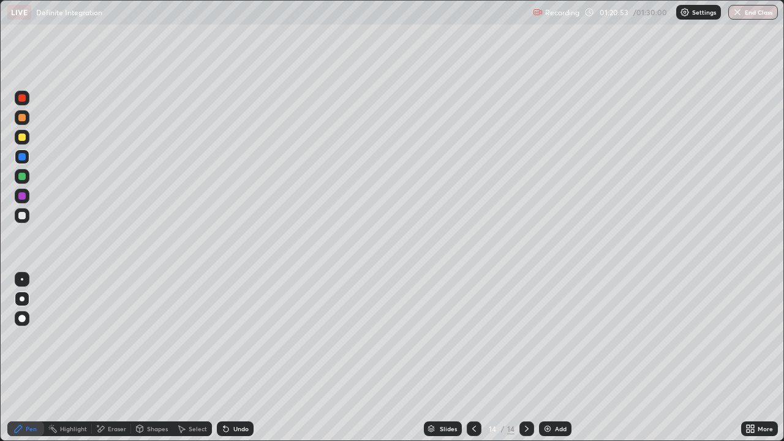
click at [224, 363] on icon at bounding box center [224, 426] width 1 height 1
click at [233, 363] on div "Undo" at bounding box center [240, 429] width 15 height 6
click at [235, 363] on div "Undo" at bounding box center [240, 429] width 15 height 6
click at [237, 363] on div "Undo" at bounding box center [240, 429] width 15 height 6
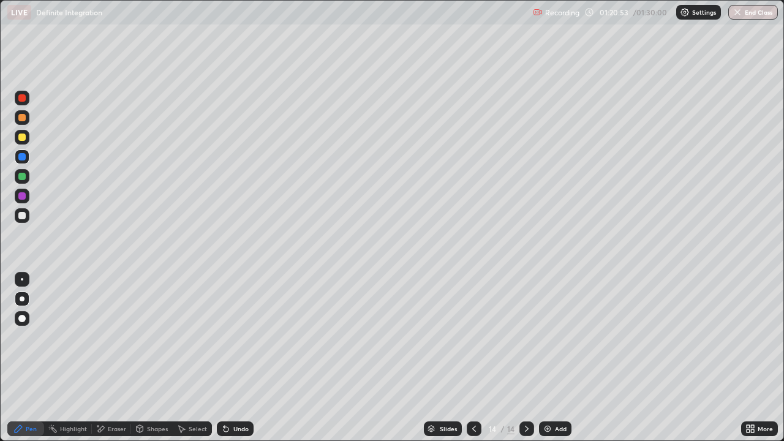
click at [237, 363] on div "Undo" at bounding box center [240, 429] width 15 height 6
click at [238, 363] on div "Undo" at bounding box center [240, 429] width 15 height 6
click at [241, 363] on div "Undo" at bounding box center [235, 429] width 37 height 15
click at [240, 363] on div "Undo" at bounding box center [240, 429] width 15 height 6
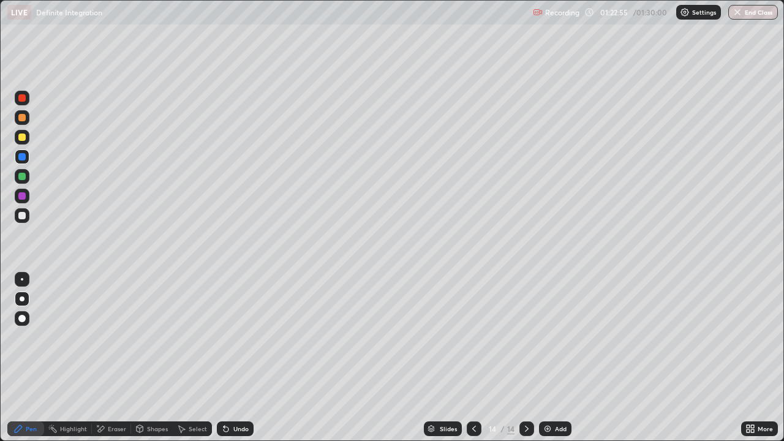
click at [22, 220] on div at bounding box center [22, 215] width 15 height 15
click at [757, 15] on button "End Class" at bounding box center [754, 12] width 50 height 15
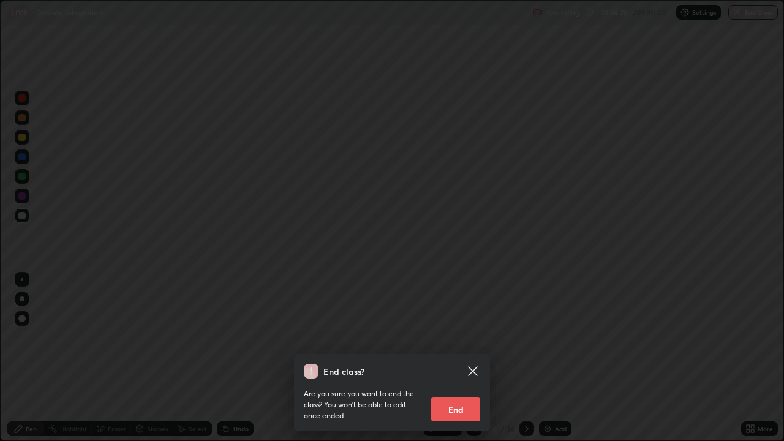
click at [464, 363] on button "End" at bounding box center [455, 409] width 49 height 25
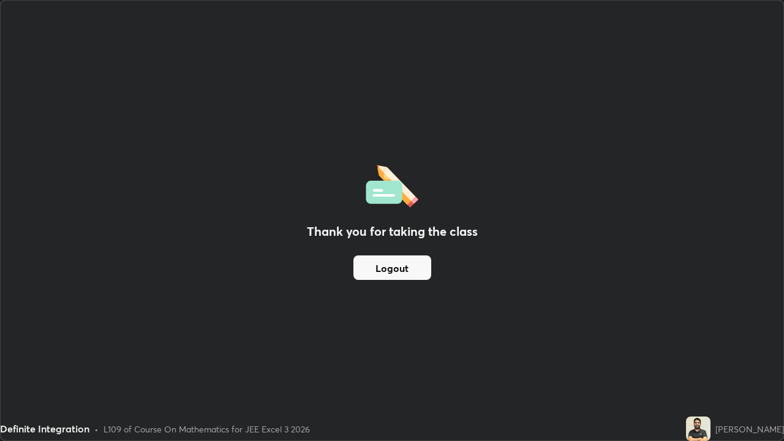
click at [374, 262] on button "Logout" at bounding box center [393, 268] width 78 height 25
click at [373, 268] on button "Logout" at bounding box center [393, 268] width 78 height 25
